Goal: Transaction & Acquisition: Subscribe to service/newsletter

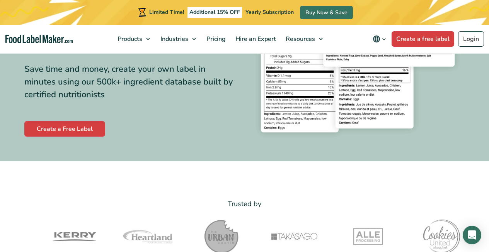
scroll to position [125, 0]
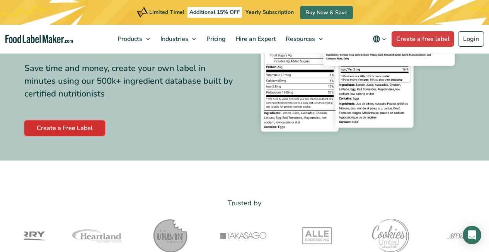
click at [60, 126] on link "Create a Free Label" at bounding box center [64, 128] width 81 height 15
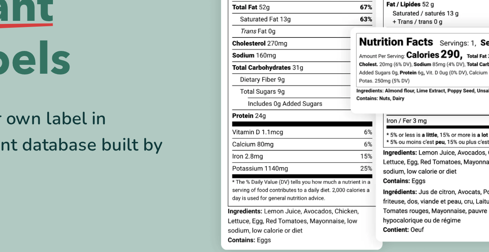
scroll to position [5, 0]
